Goal: Task Accomplishment & Management: Use online tool/utility

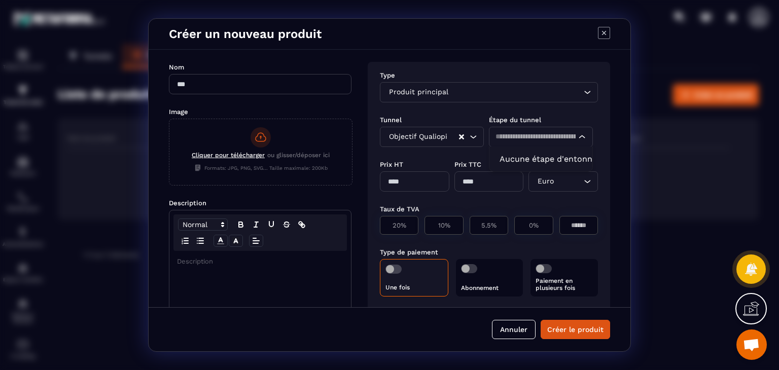
click at [578, 137] on icon "Search for option" at bounding box center [582, 137] width 10 height 10
click at [607, 34] on icon "Modal window" at bounding box center [604, 33] width 12 height 12
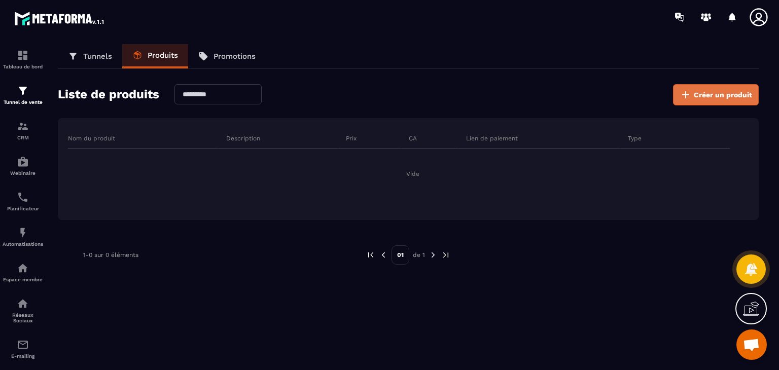
click at [716, 93] on span "Créer un produit" at bounding box center [723, 95] width 58 height 10
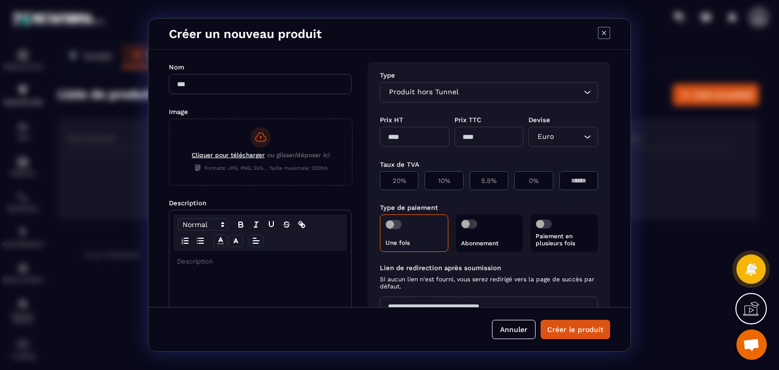
click at [259, 82] on input "Modal window" at bounding box center [260, 84] width 183 height 20
type input "**********"
click at [427, 141] on input "Modal window" at bounding box center [415, 137] width 70 height 20
type input "****"
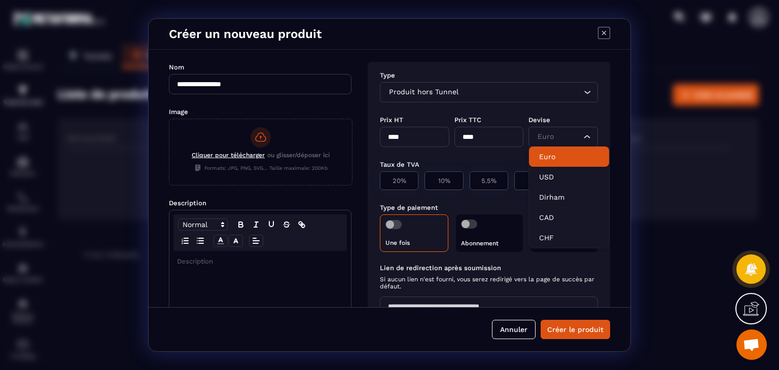
click at [568, 163] on li "Euro" at bounding box center [569, 157] width 80 height 20
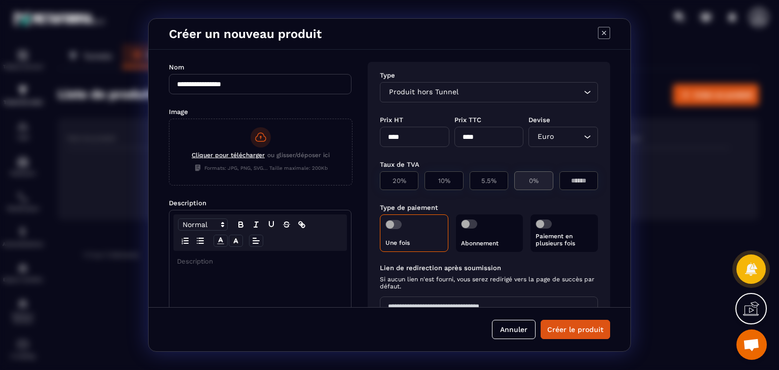
click at [537, 183] on p "0%" at bounding box center [533, 181] width 27 height 8
type input "*"
click at [405, 233] on div "Une fois" at bounding box center [414, 234] width 68 height 38
click at [389, 224] on span "Modal window" at bounding box center [394, 224] width 16 height 9
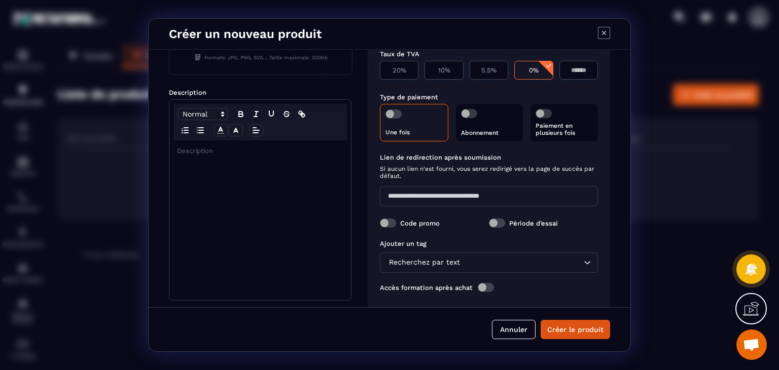
scroll to position [117, 0]
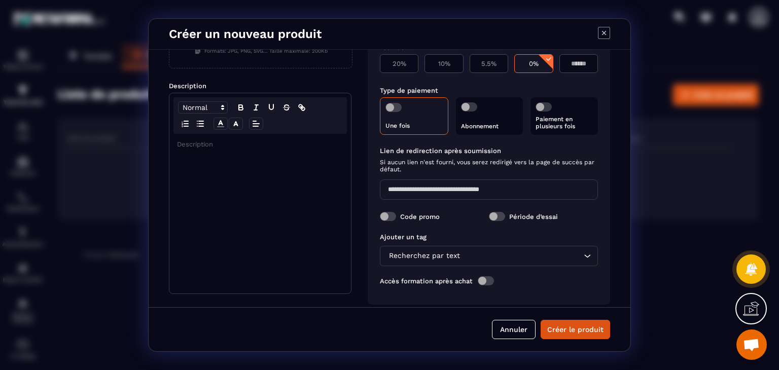
click at [424, 191] on input "Modal window" at bounding box center [489, 190] width 218 height 20
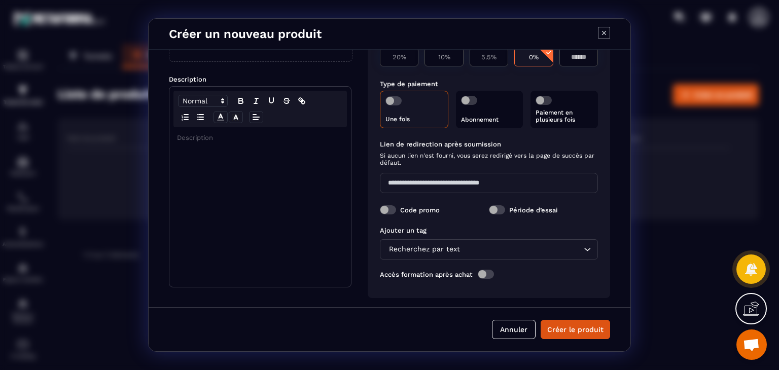
scroll to position [128, 0]
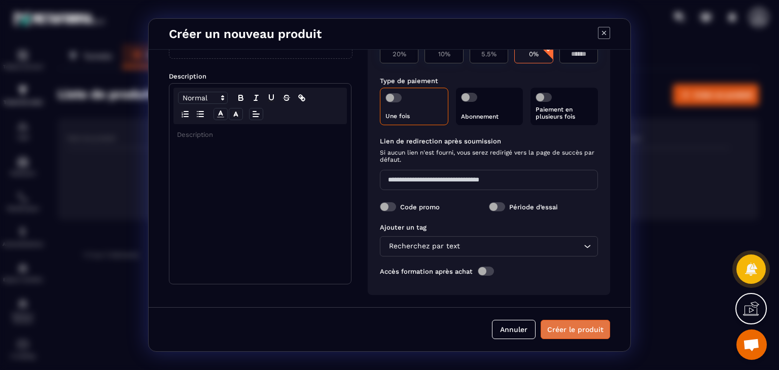
click at [571, 332] on button "Créer le produit" at bounding box center [576, 329] width 70 height 19
click at [296, 193] on div "Modal window" at bounding box center [260, 204] width 182 height 160
click at [566, 331] on button "Créer le produit" at bounding box center [576, 329] width 70 height 19
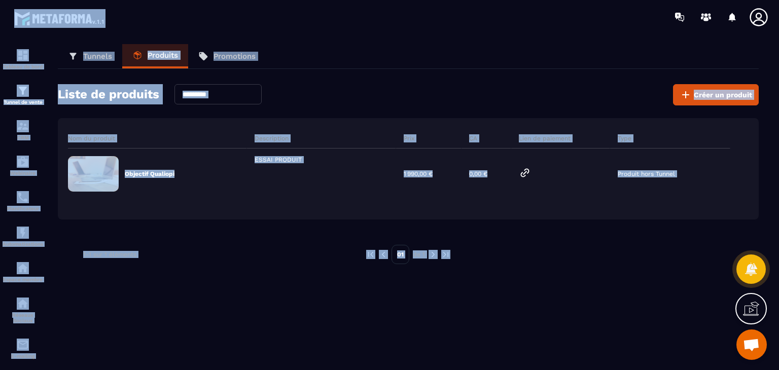
drag, startPoint x: 566, startPoint y: 331, endPoint x: 113, endPoint y: 9, distance: 556.6
click at [113, 9] on main "Tableau de bord Tunnel de vente CRM Webinaire Planificateur Automatisations Esp…" at bounding box center [389, 185] width 779 height 370
click at [160, 18] on div at bounding box center [449, 17] width 660 height 34
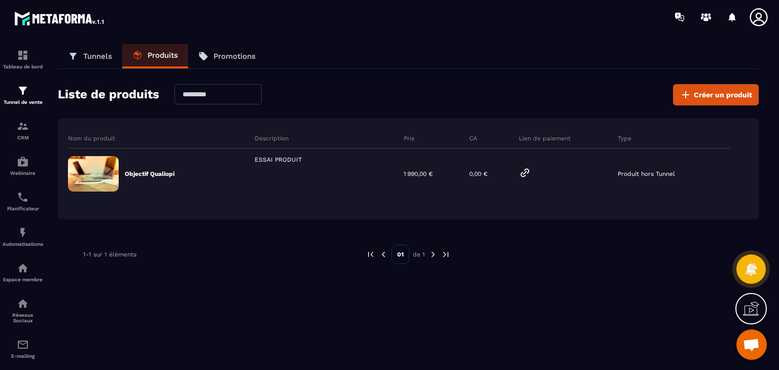
click at [97, 60] on p "Tunnels" at bounding box center [97, 56] width 29 height 9
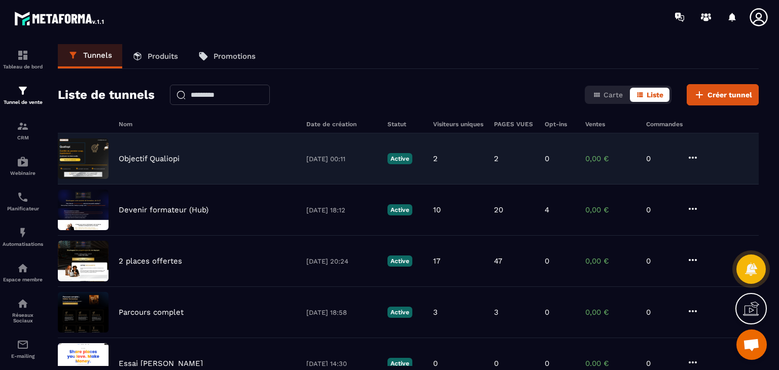
click at [150, 158] on p "Objectif Qualiopi" at bounding box center [149, 158] width 61 height 9
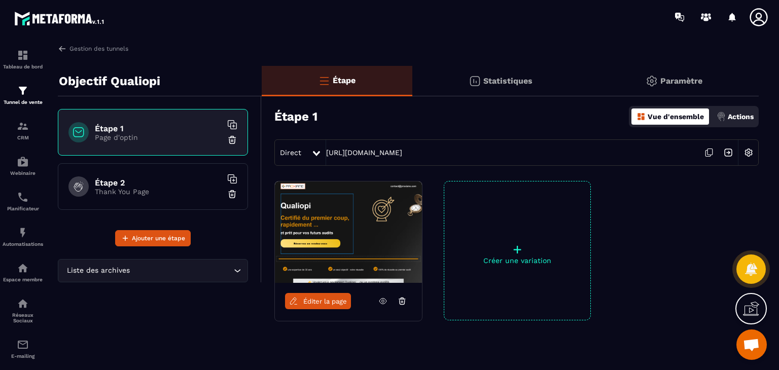
click at [333, 302] on span "Éditer la page" at bounding box center [325, 302] width 44 height 8
